Goal: Communication & Community: Share content

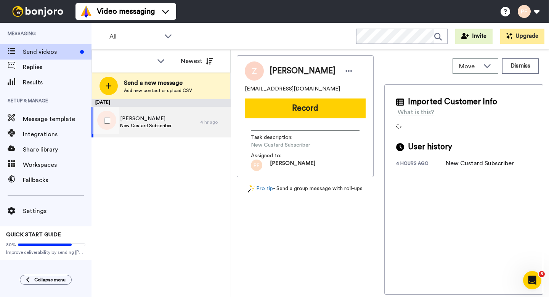
click at [188, 127] on div "Zack New Custard Subscriber" at bounding box center [146, 122] width 109 height 31
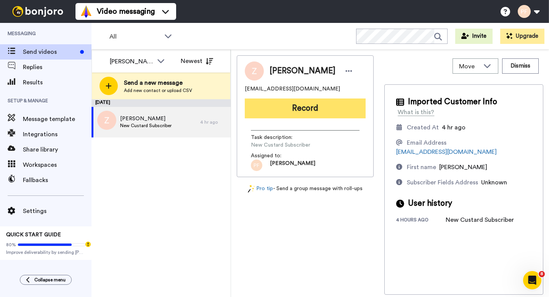
click at [329, 108] on button "Record" at bounding box center [305, 108] width 121 height 20
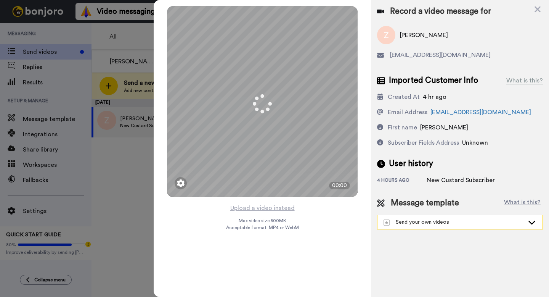
click at [498, 216] on div "Send your own videos" at bounding box center [460, 222] width 165 height 14
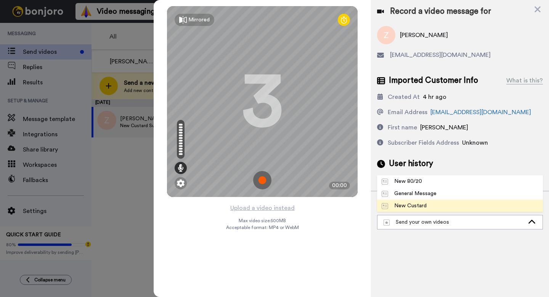
click at [414, 203] on div "New Custard" at bounding box center [404, 206] width 45 height 8
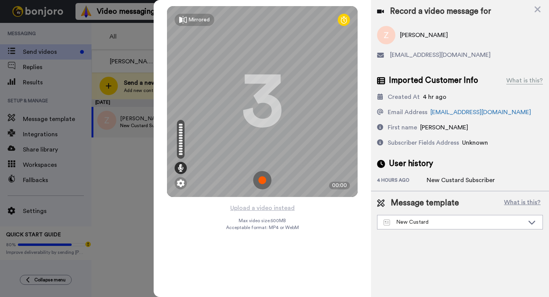
click at [261, 182] on img at bounding box center [262, 180] width 18 height 18
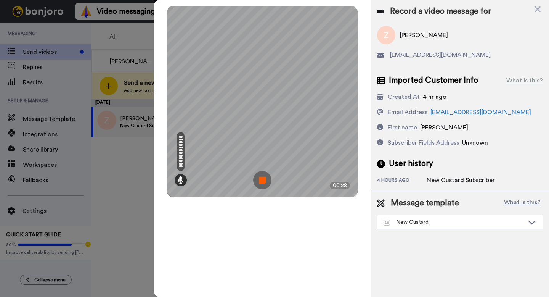
click at [262, 180] on img at bounding box center [262, 180] width 18 height 18
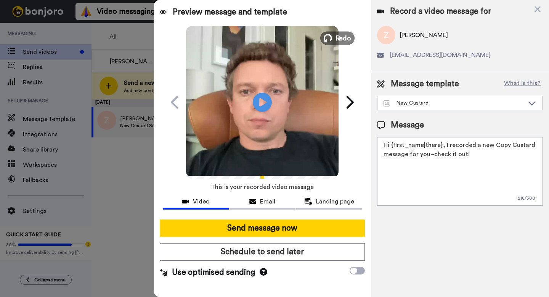
click at [337, 37] on span "Redo" at bounding box center [344, 38] width 16 height 10
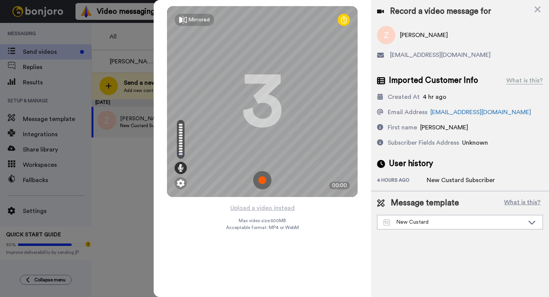
click at [266, 182] on img at bounding box center [262, 180] width 18 height 18
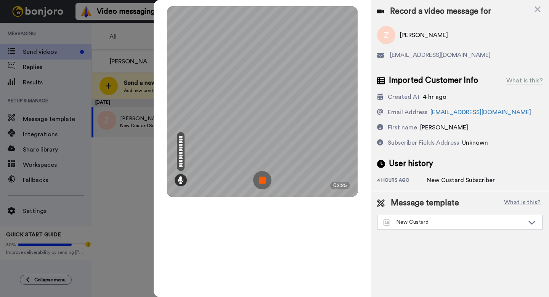
click at [263, 178] on img at bounding box center [262, 180] width 18 height 18
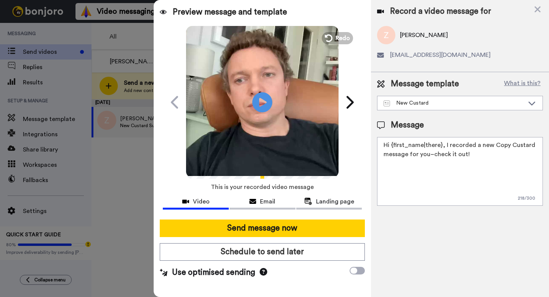
click at [271, 104] on icon at bounding box center [262, 102] width 20 height 20
click at [334, 40] on button "Redo" at bounding box center [337, 37] width 34 height 13
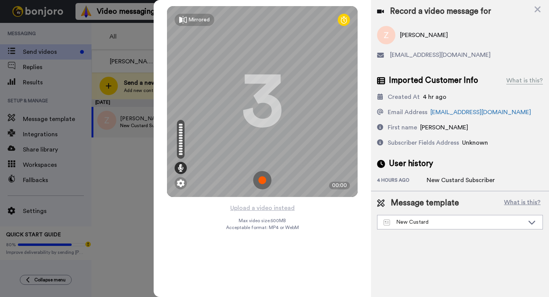
click at [260, 173] on img at bounding box center [262, 180] width 18 height 18
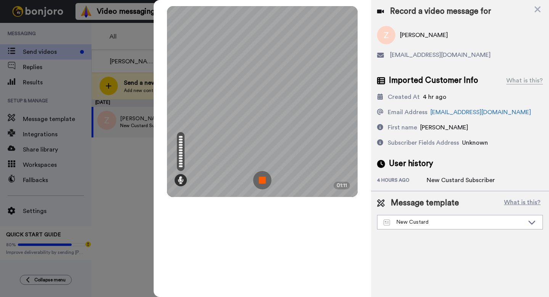
click at [268, 177] on img at bounding box center [262, 180] width 18 height 18
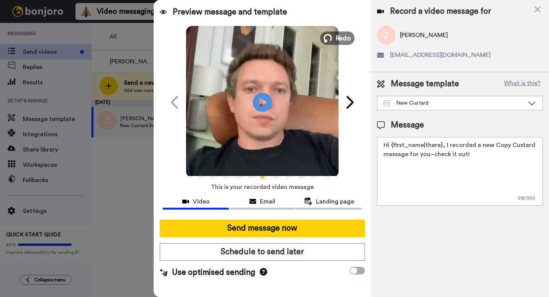
click at [331, 35] on icon at bounding box center [328, 38] width 8 height 8
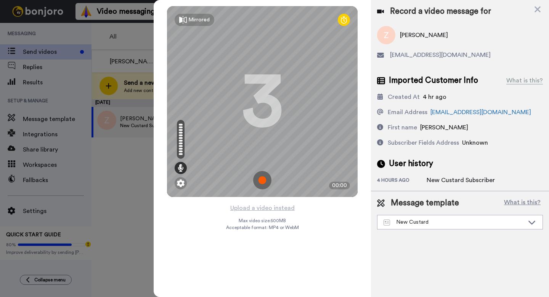
click at [267, 177] on img at bounding box center [262, 180] width 18 height 18
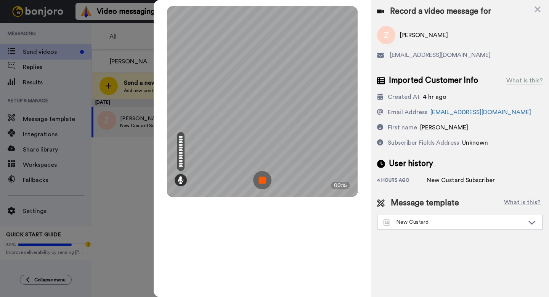
click at [267, 174] on img at bounding box center [262, 180] width 18 height 18
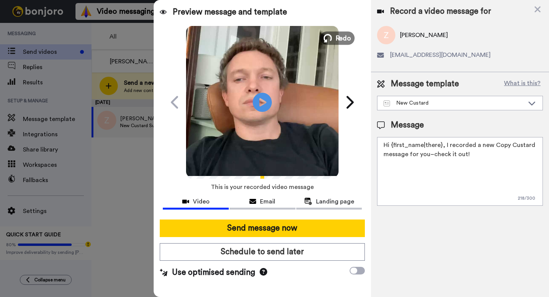
click at [339, 33] on span "Redo" at bounding box center [344, 38] width 16 height 10
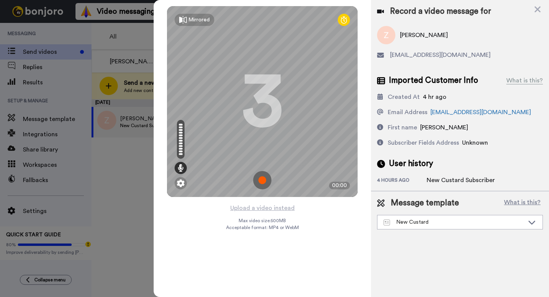
click at [266, 178] on img at bounding box center [262, 180] width 18 height 18
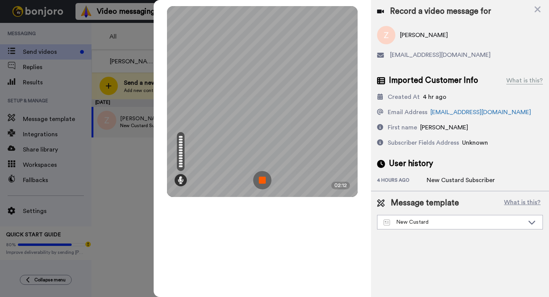
click at [265, 175] on img at bounding box center [262, 180] width 18 height 18
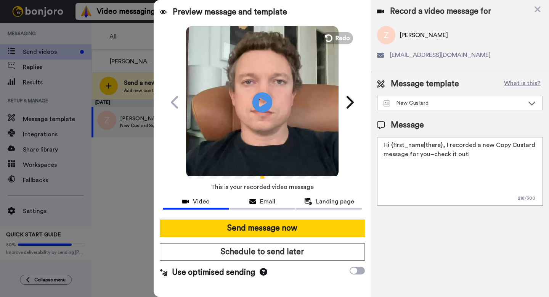
click at [259, 98] on icon at bounding box center [262, 102] width 20 height 20
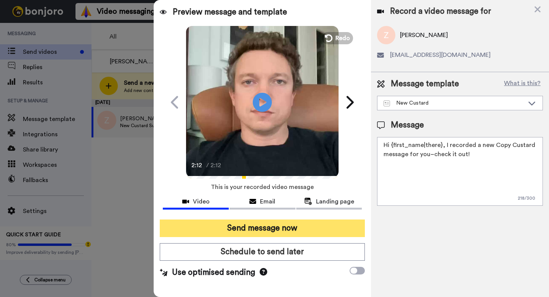
click at [277, 222] on button "Send message now" at bounding box center [262, 228] width 205 height 18
